Goal: Task Accomplishment & Management: Complete application form

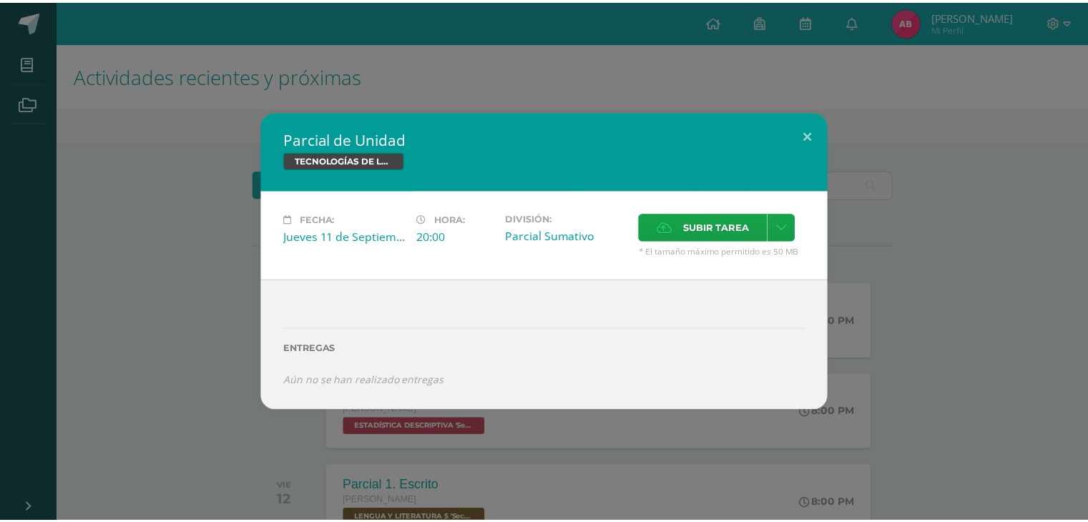
scroll to position [84, 0]
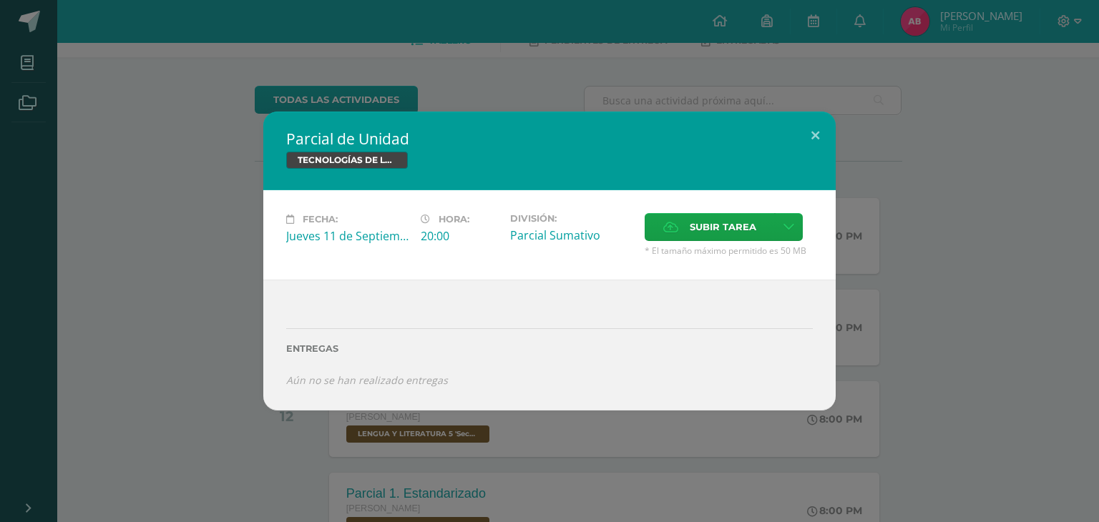
click at [741, 215] on span "Subir tarea" at bounding box center [723, 227] width 67 height 26
click at [0, 0] on input "Subir tarea" at bounding box center [0, 0] width 0 height 0
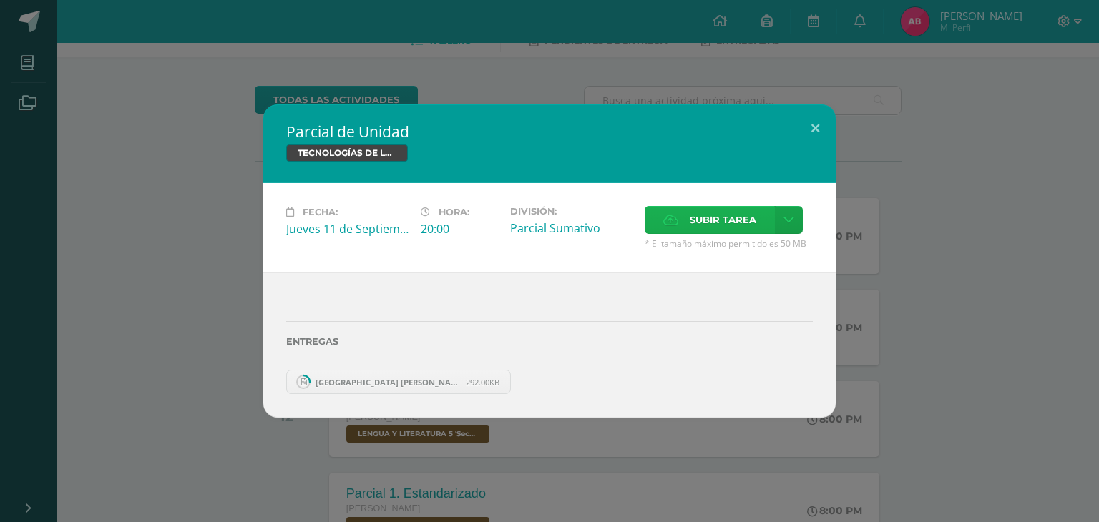
click at [741, 216] on span "Subir tarea" at bounding box center [723, 220] width 67 height 26
click at [0, 0] on input "Subir tarea" at bounding box center [0, 0] width 0 height 0
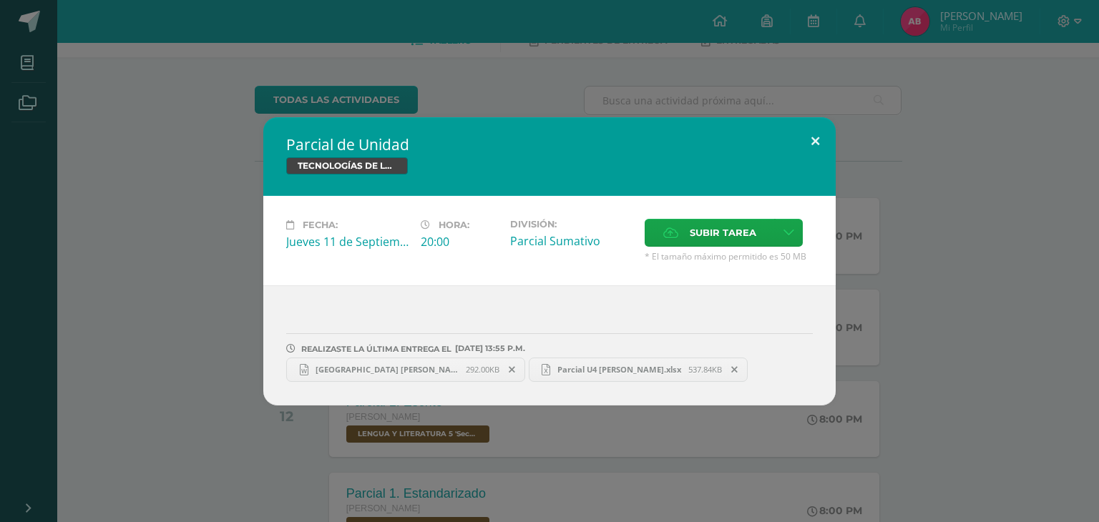
click at [816, 147] on button at bounding box center [815, 141] width 41 height 49
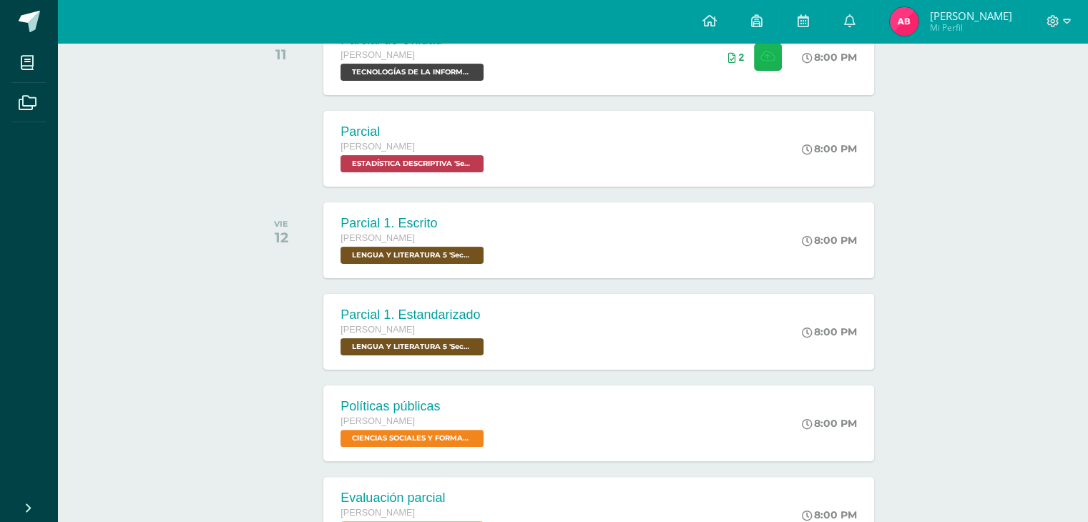
scroll to position [0, 0]
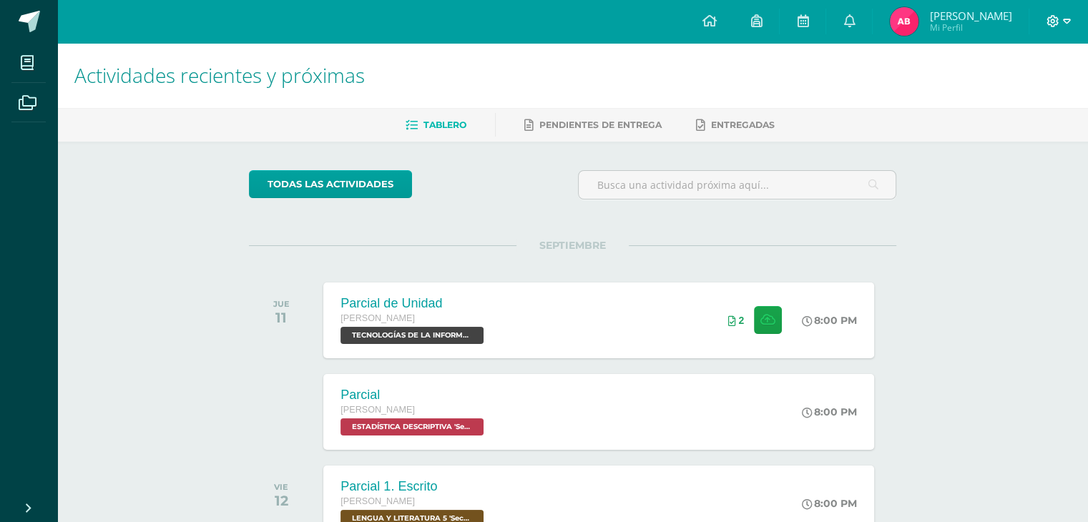
click at [1066, 17] on icon at bounding box center [1067, 21] width 8 height 13
click at [1037, 97] on span "Cerrar sesión" at bounding box center [1021, 97] width 64 height 14
